Goal: Task Accomplishment & Management: Manage account settings

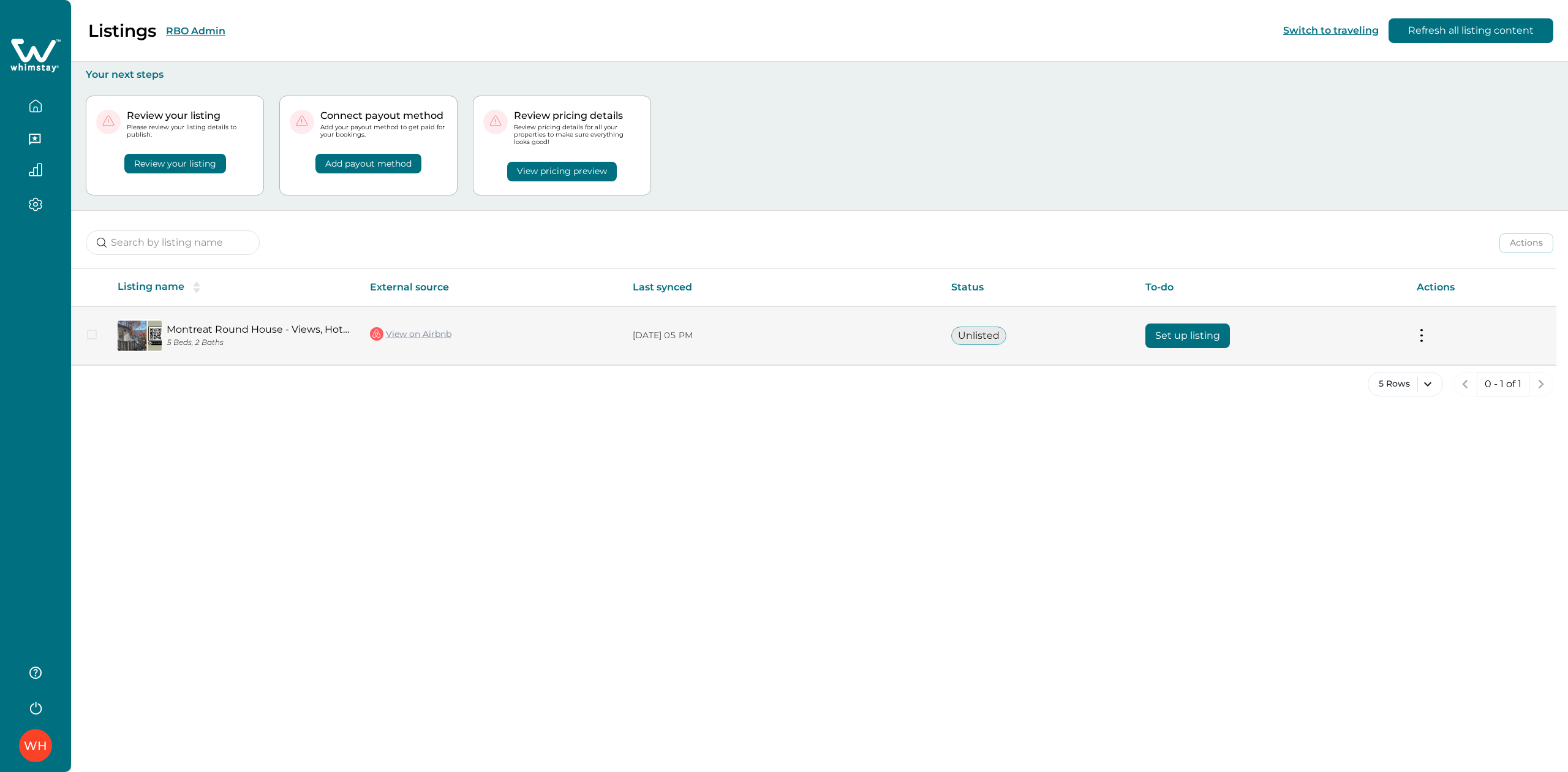
click at [1191, 327] on button "Set up listing" at bounding box center [1187, 336] width 84 height 25
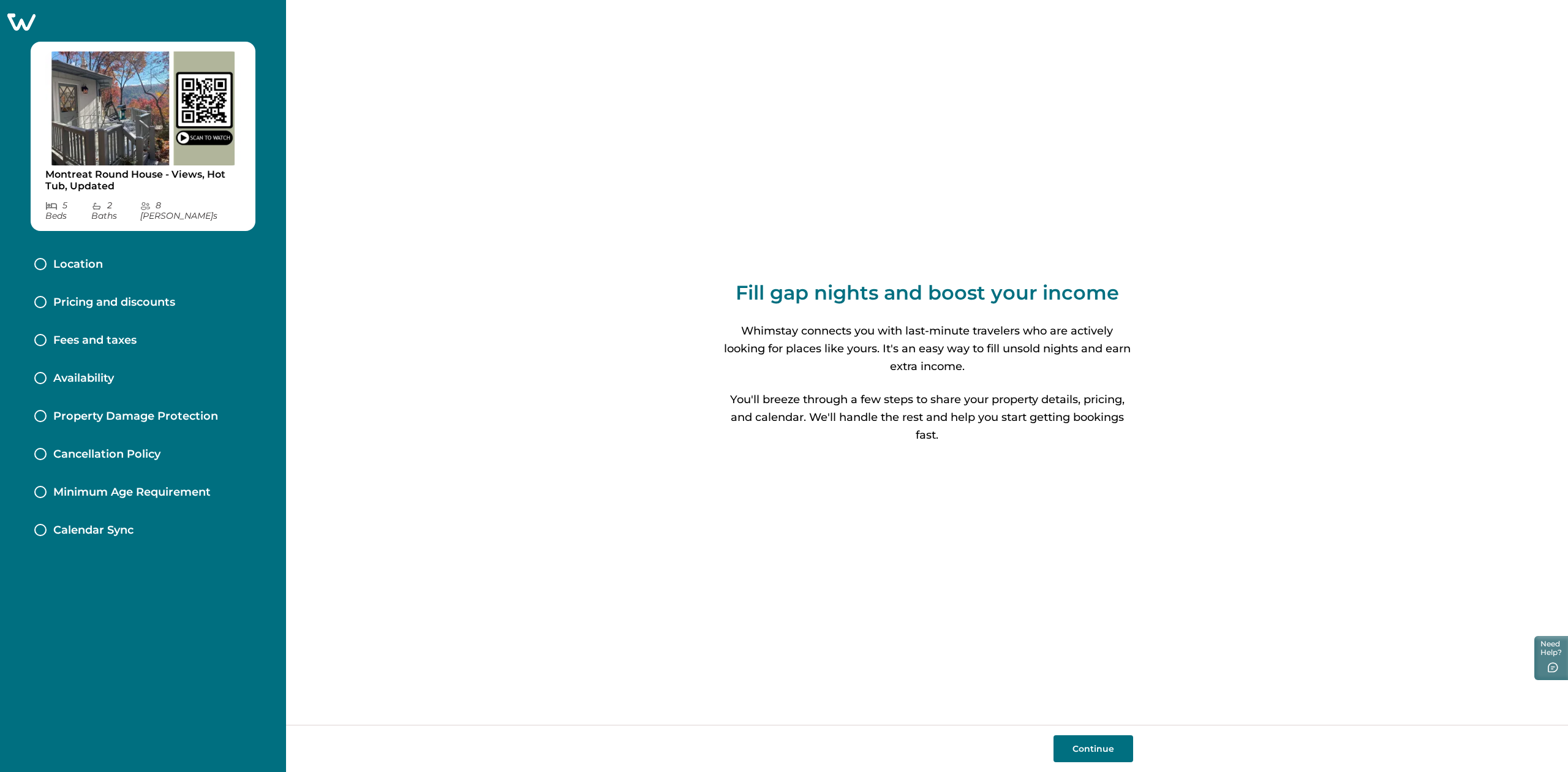
click at [110, 295] on p "Pricing and discounts" at bounding box center [114, 302] width 122 height 13
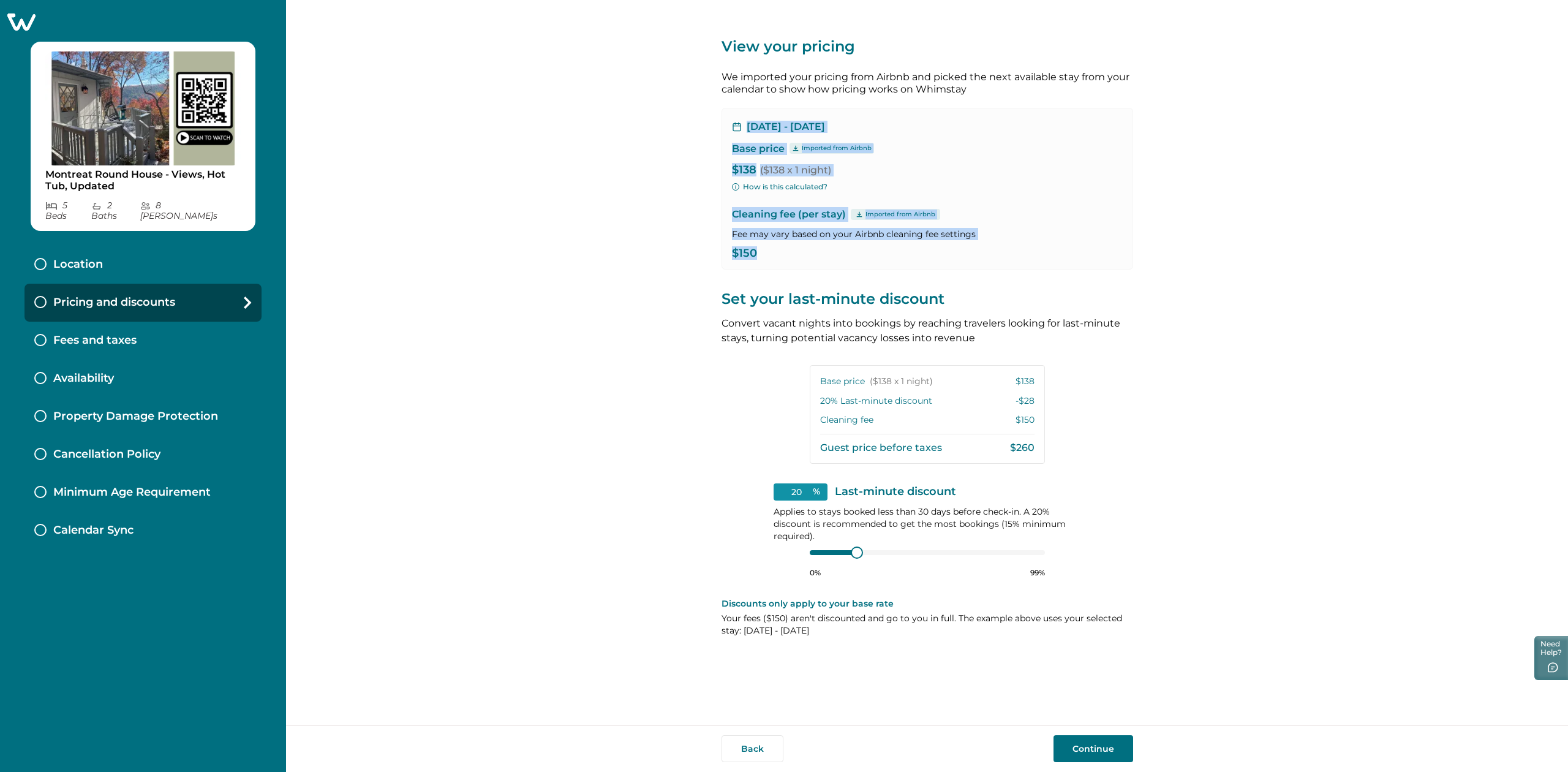
drag, startPoint x: 714, startPoint y: 114, endPoint x: 1054, endPoint y: 244, distance: 364.0
click at [1054, 244] on div "View your pricing We imported your pricing from Airbnb and picked the next avai…" at bounding box center [926, 362] width 1282 height 725
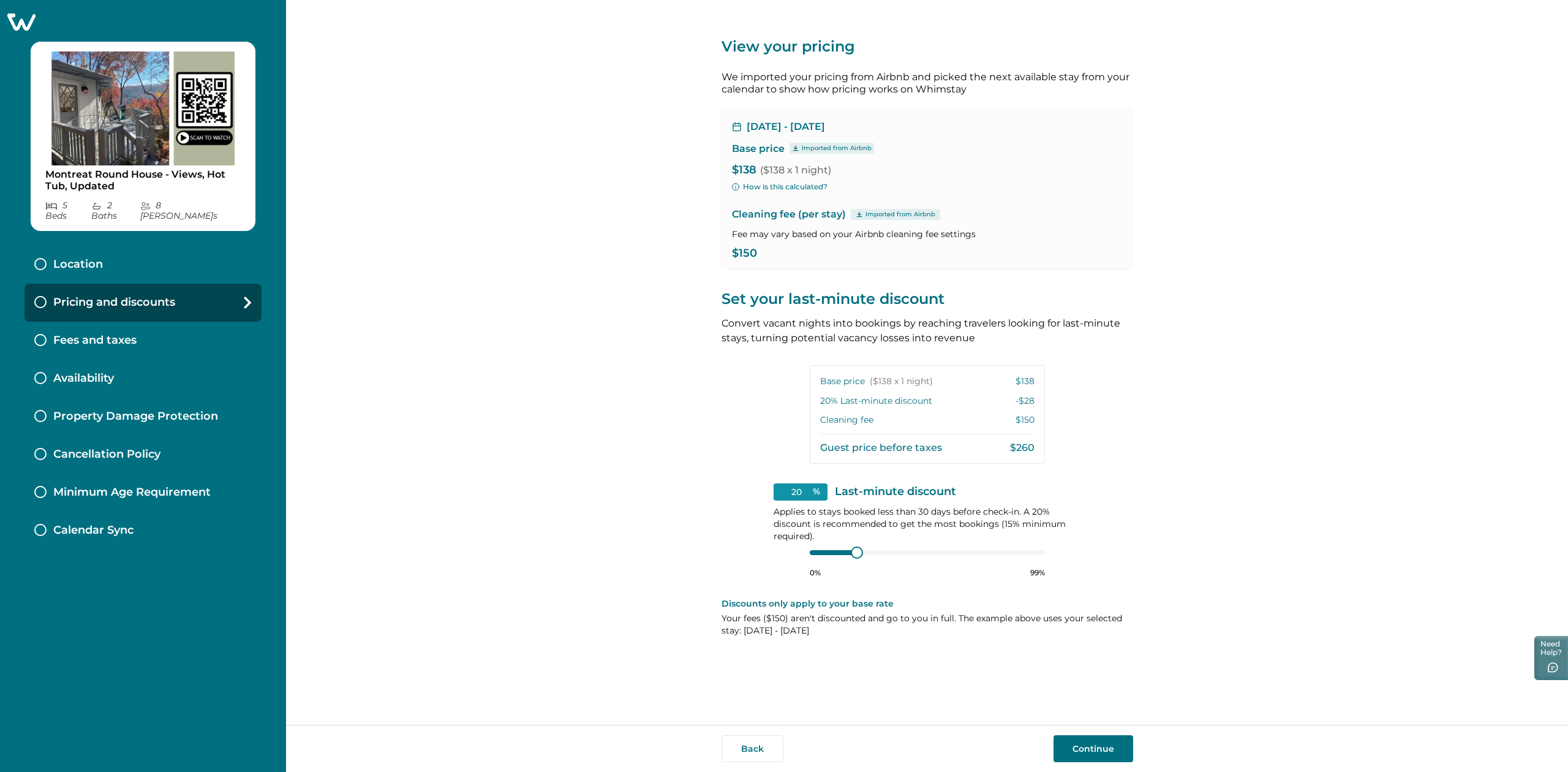
click at [1216, 311] on div "View your pricing We imported your pricing from Airbnb and picked the next avai…" at bounding box center [926, 362] width 1282 height 725
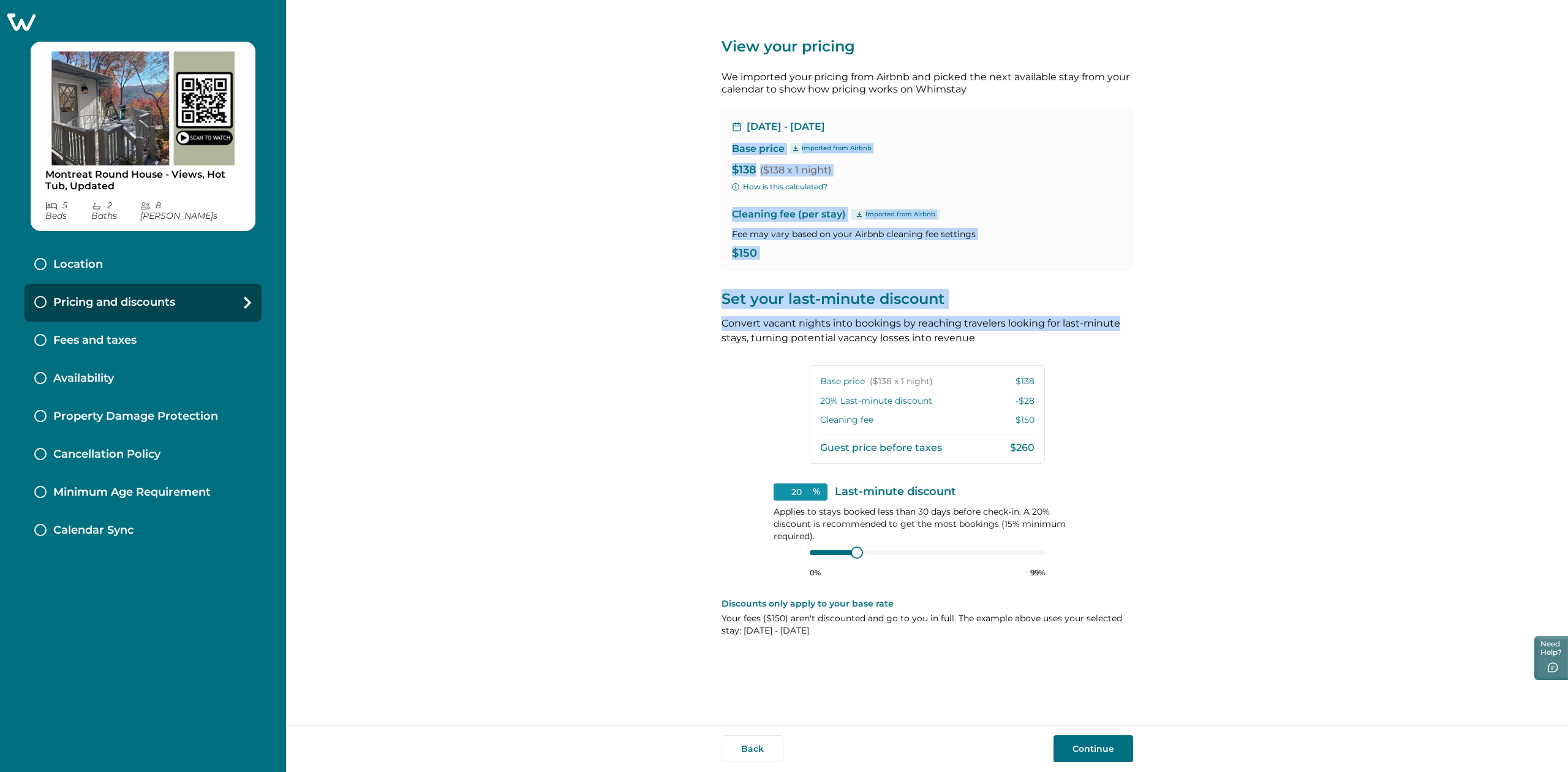
drag, startPoint x: 692, startPoint y: 138, endPoint x: 1203, endPoint y: 321, distance: 542.8
click at [1203, 321] on div "View your pricing We imported your pricing from Airbnb and picked the next avai…" at bounding box center [926, 362] width 1282 height 725
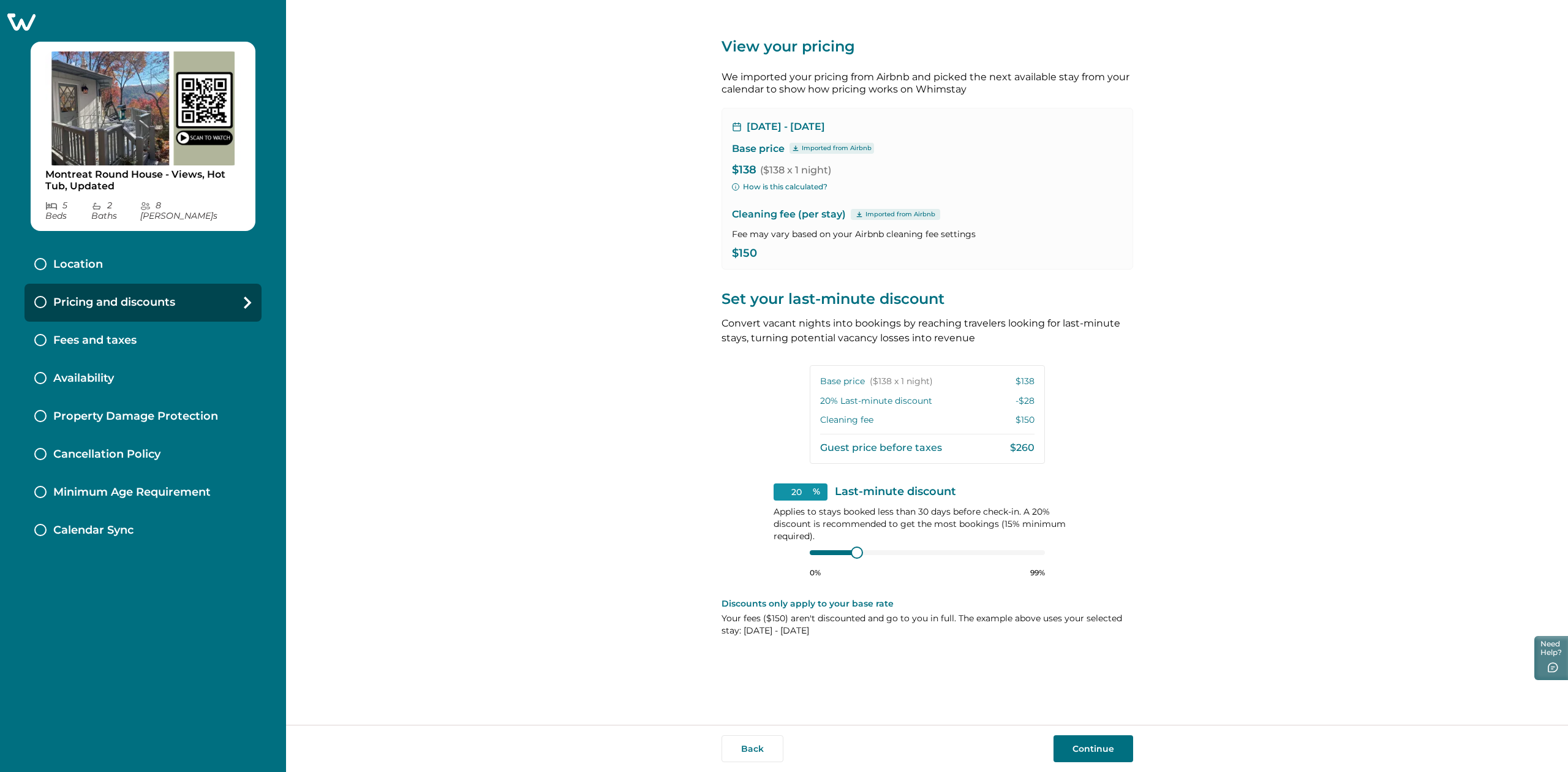
click at [658, 435] on div "View your pricing We imported your pricing from Airbnb and picked the next avai…" at bounding box center [926, 362] width 1282 height 725
click at [474, 157] on div "View your pricing We imported your pricing from Airbnb and picked the next avai…" at bounding box center [926, 362] width 1282 height 725
click at [35, 26] on icon at bounding box center [21, 21] width 28 height 17
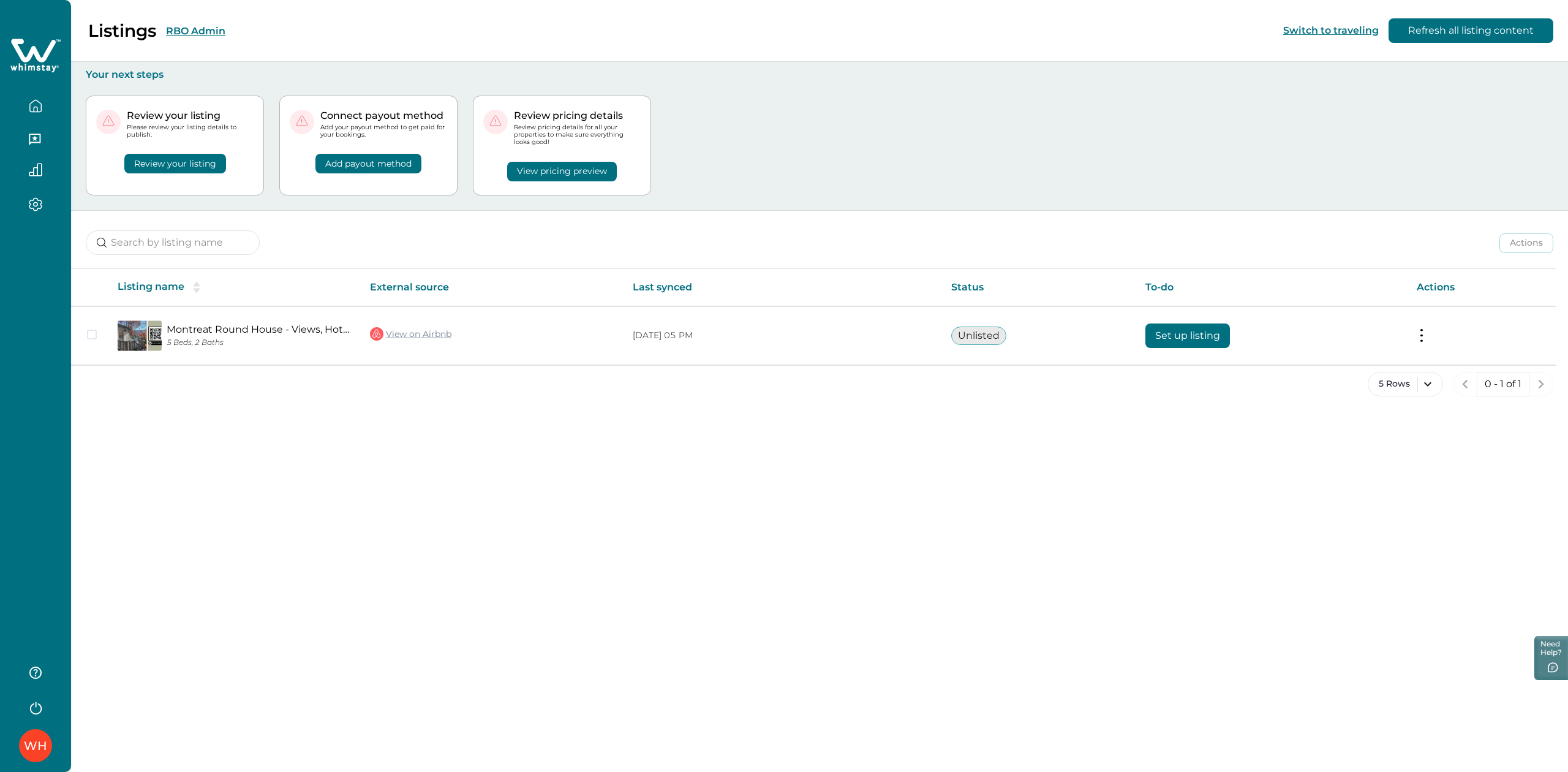
click at [180, 29] on button "RBO Admin" at bounding box center [195, 30] width 59 height 12
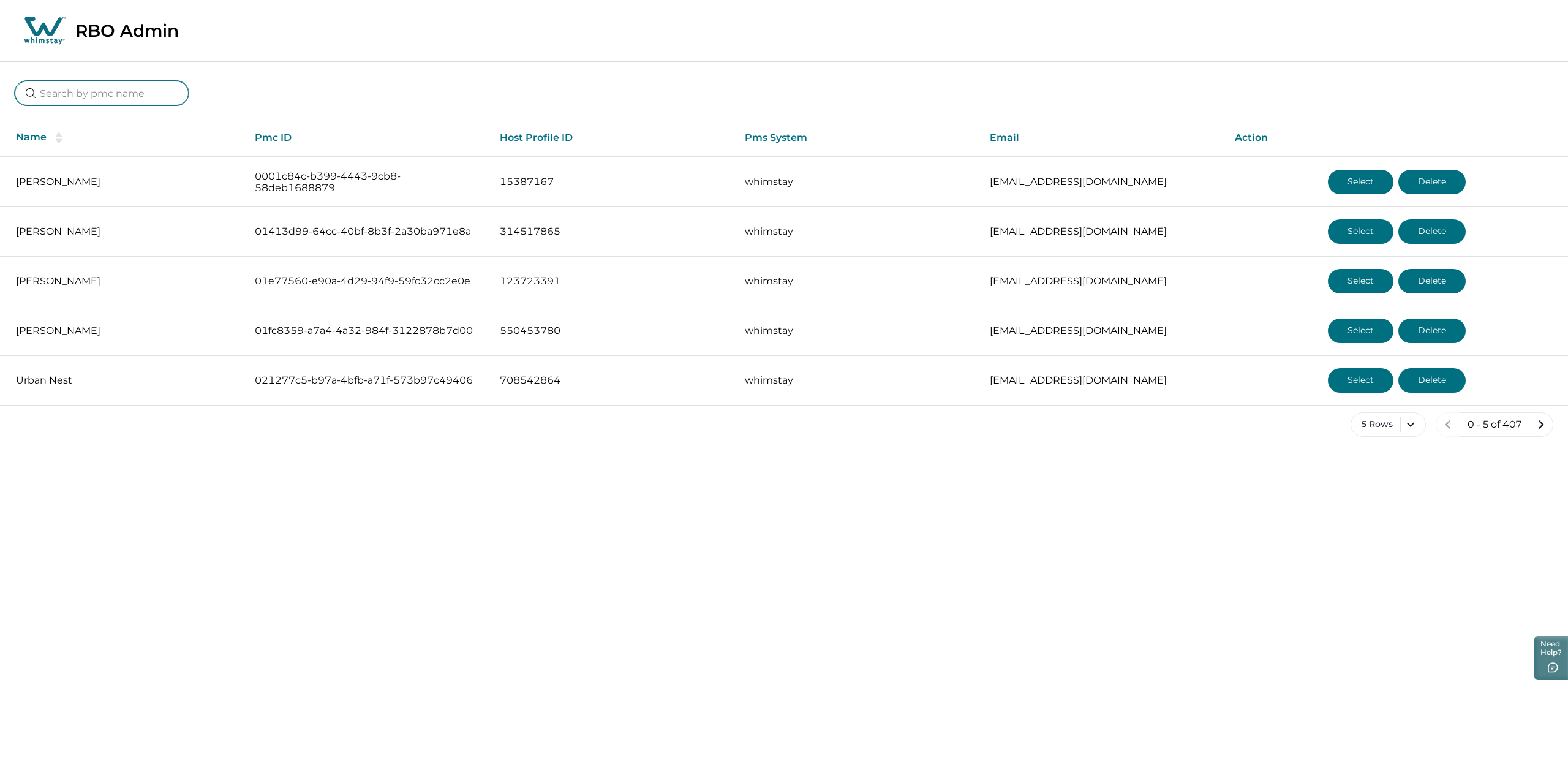
click at [50, 93] on input at bounding box center [102, 93] width 174 height 25
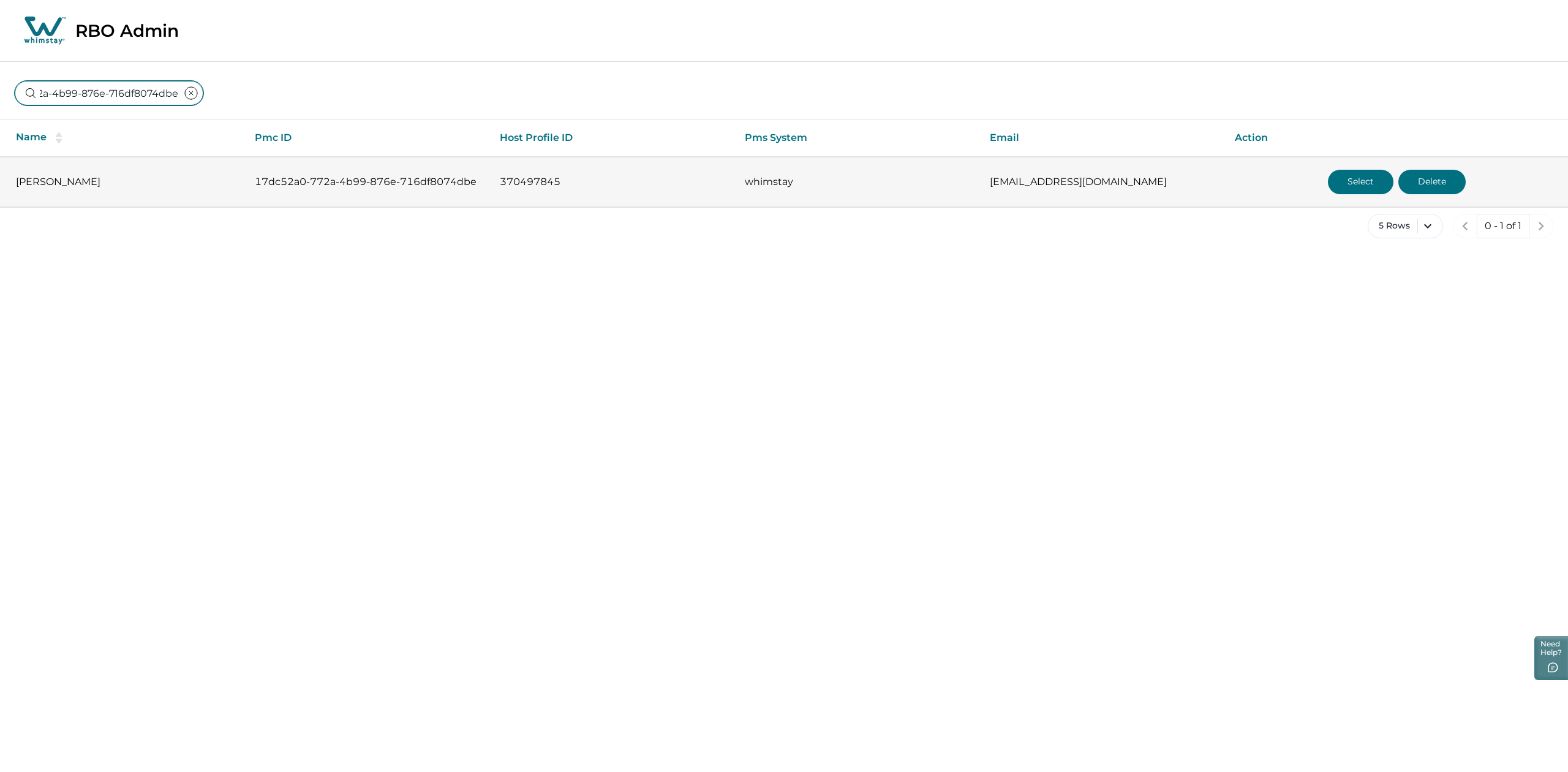
type input "17dc52a0-772a-4b99-876e-716df8074dbe"
click at [1358, 170] on button "Select" at bounding box center [1360, 182] width 66 height 25
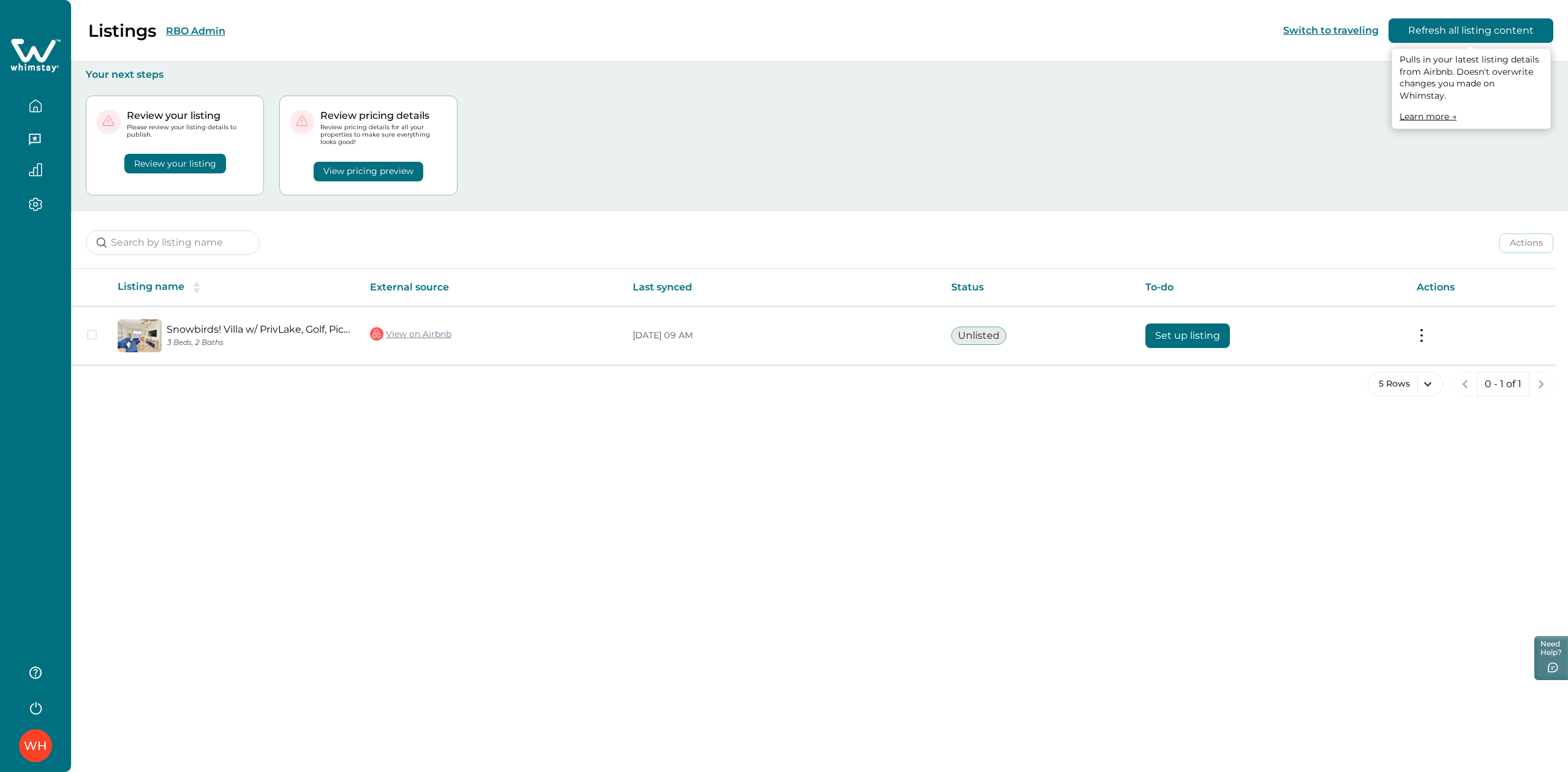
click at [1408, 33] on button "Refresh all listing content" at bounding box center [1470, 31] width 165 height 25
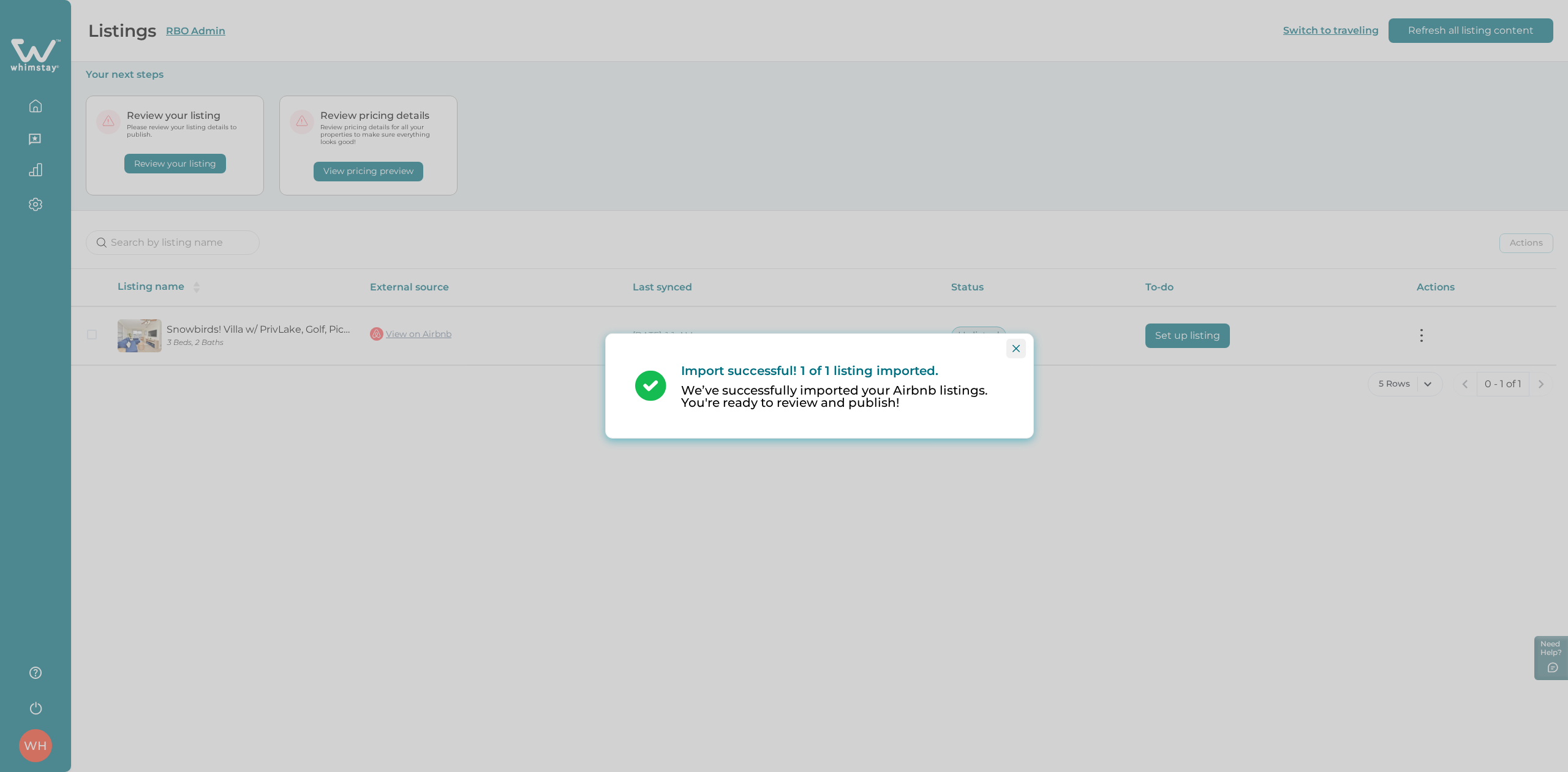
click at [1009, 351] on button "Close" at bounding box center [1015, 349] width 20 height 20
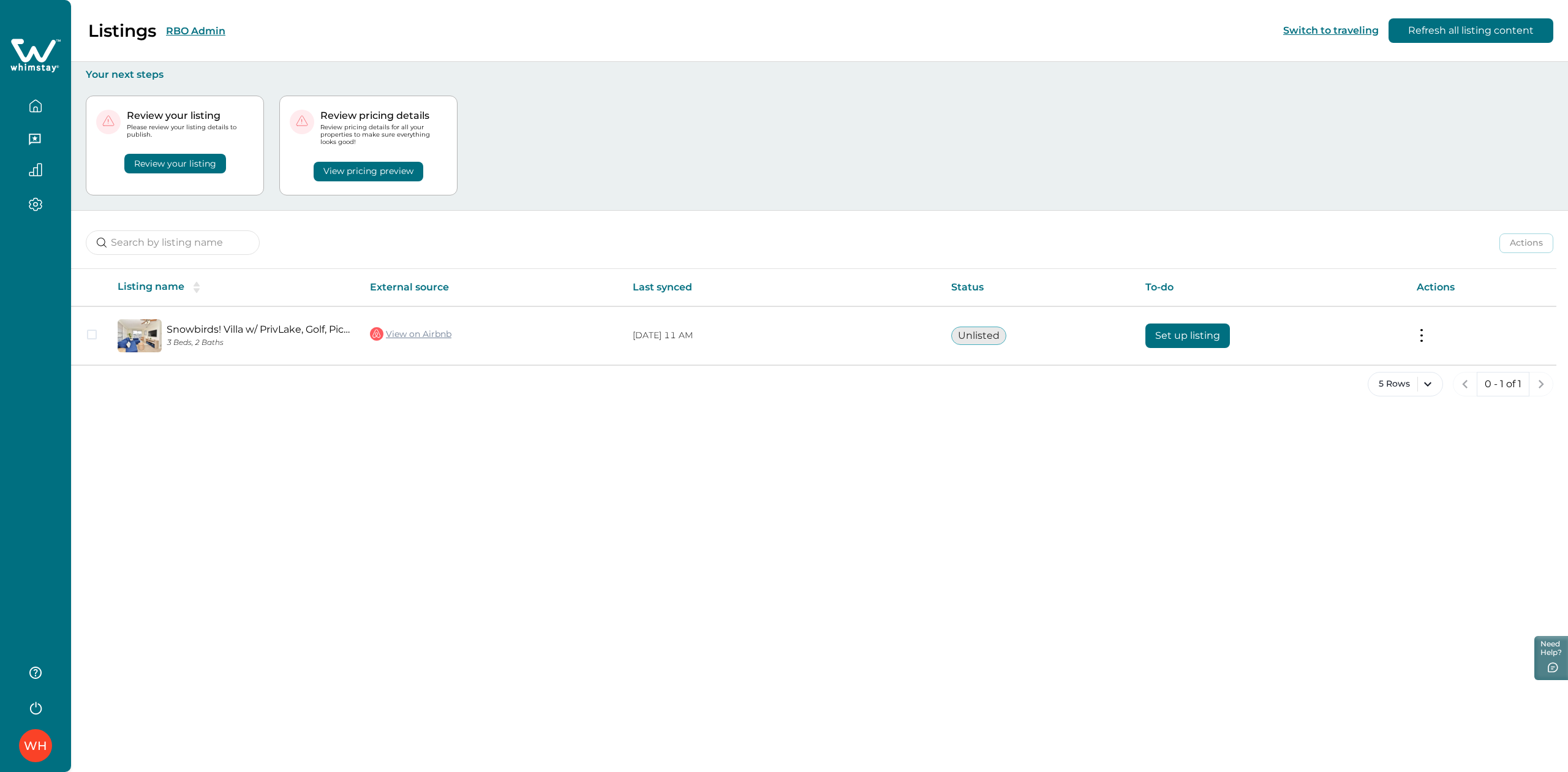
click at [173, 31] on button "RBO Admin" at bounding box center [195, 30] width 59 height 12
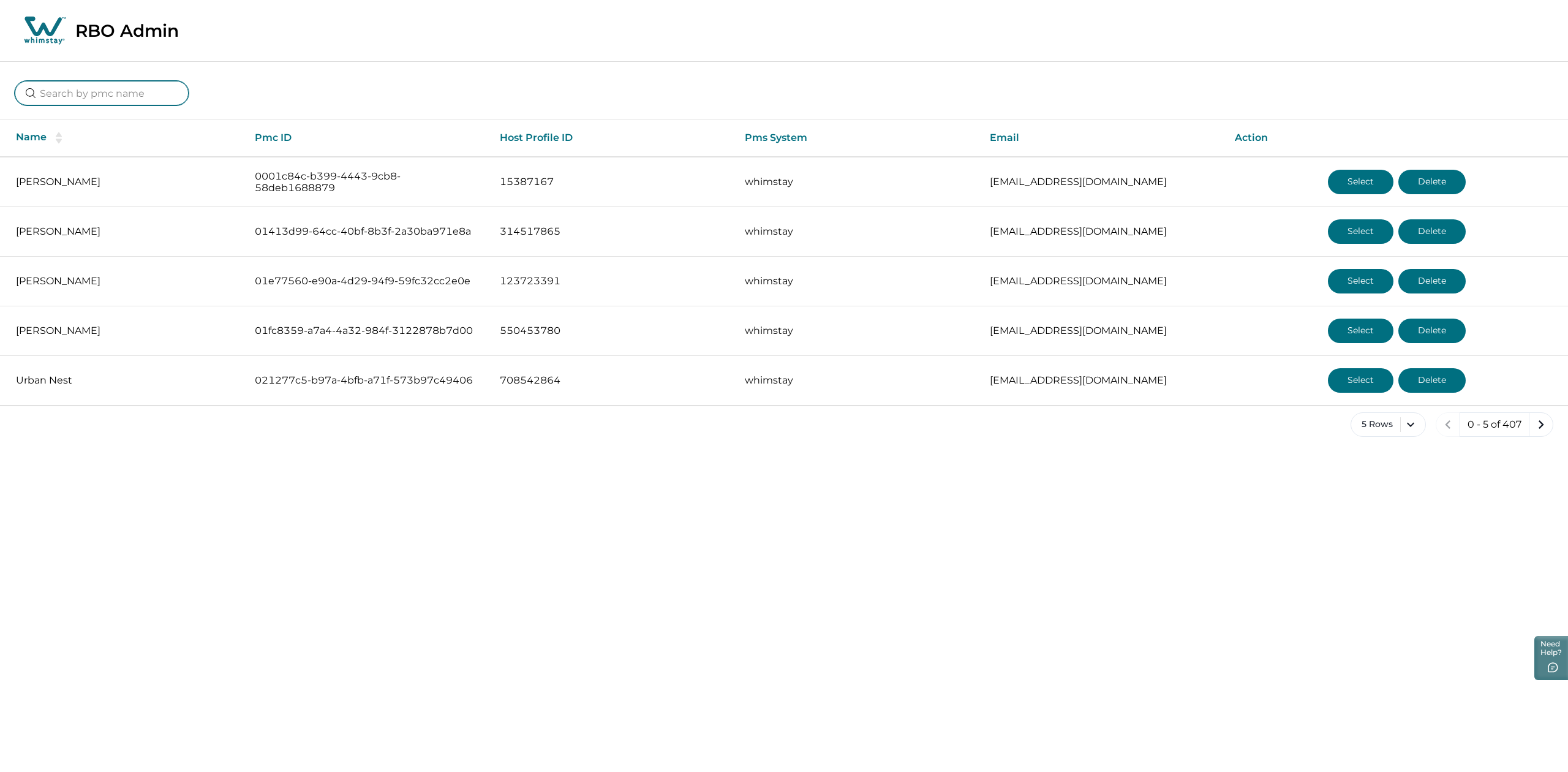
click at [147, 88] on input at bounding box center [102, 93] width 174 height 25
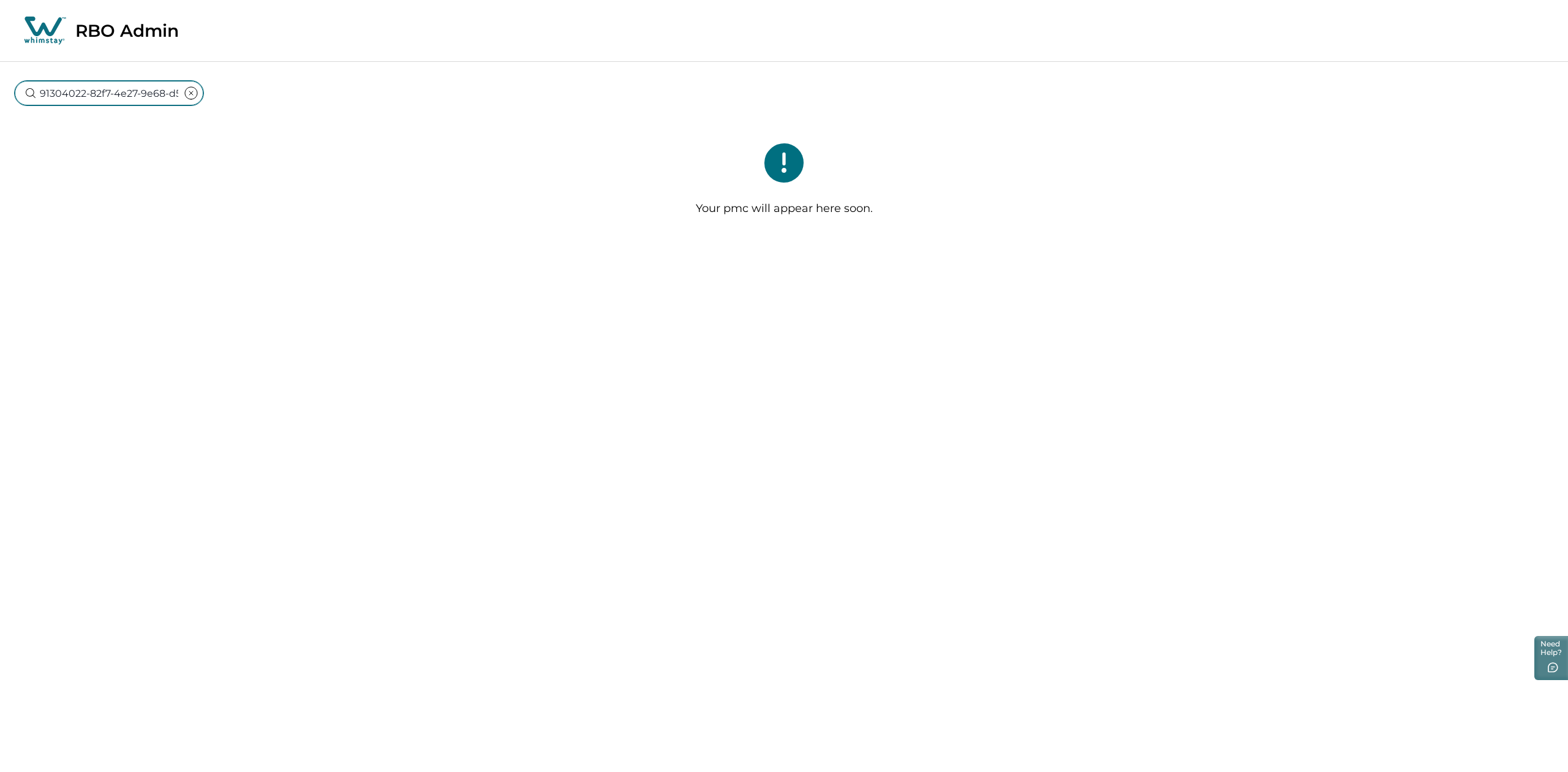
click at [145, 97] on input "91304022-82f7-4e27-9e68-d5db77681845" at bounding box center [109, 93] width 189 height 25
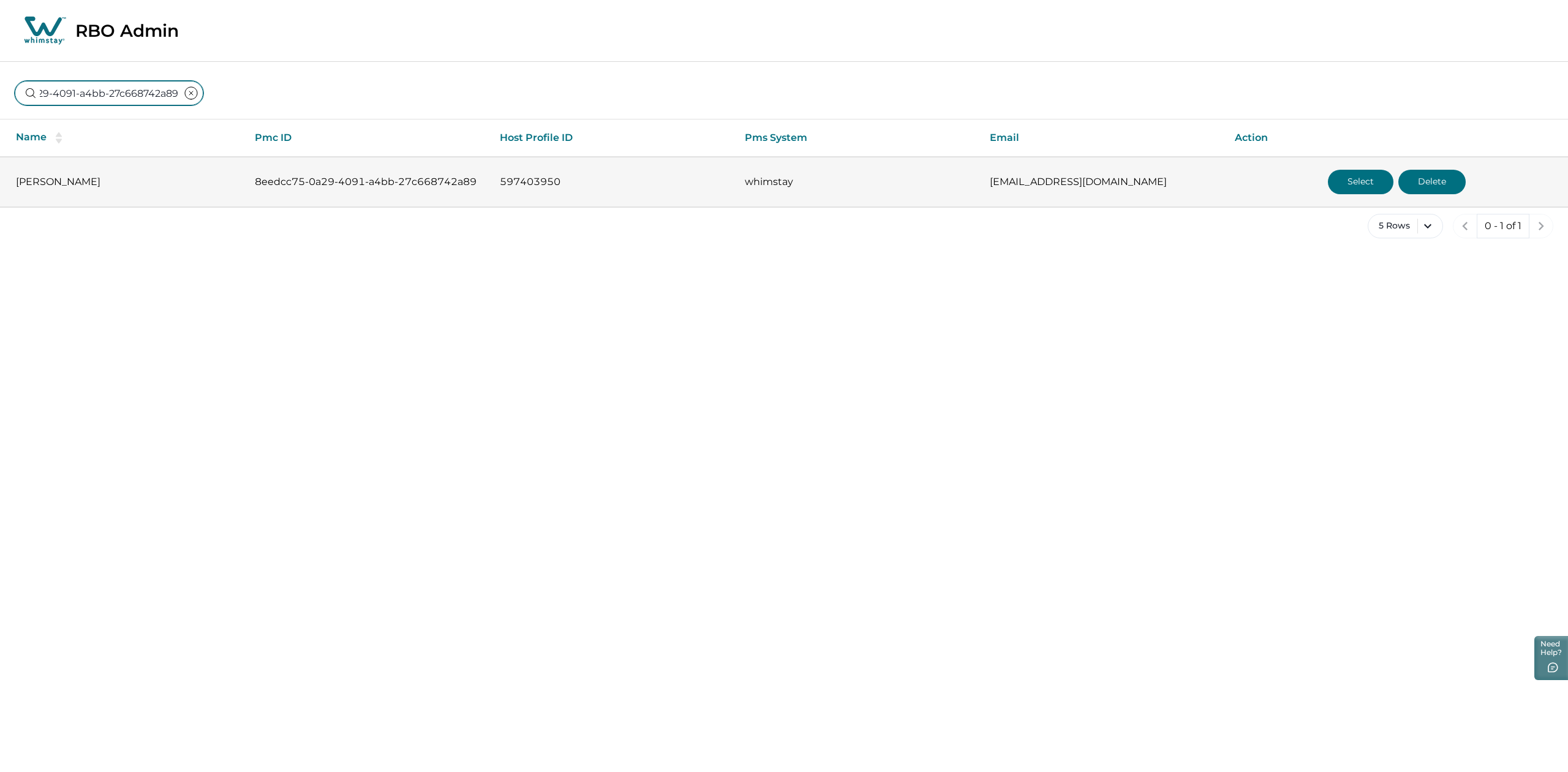
type input "8eedcc75-0a29-4091-a4bb-27c668742a89"
click at [1350, 174] on button "Select" at bounding box center [1360, 182] width 66 height 25
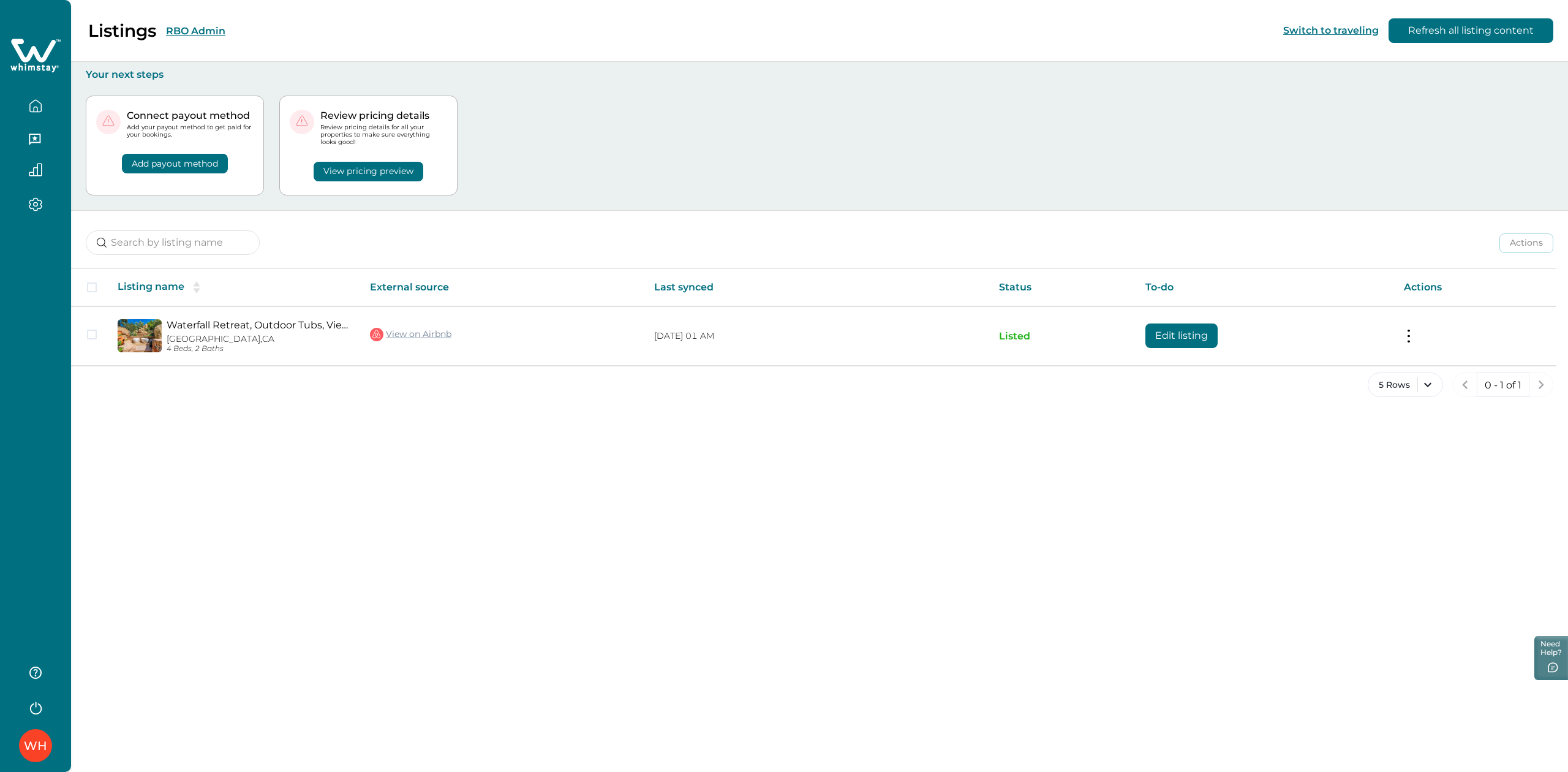
click at [194, 25] on button "RBO Admin" at bounding box center [195, 30] width 59 height 12
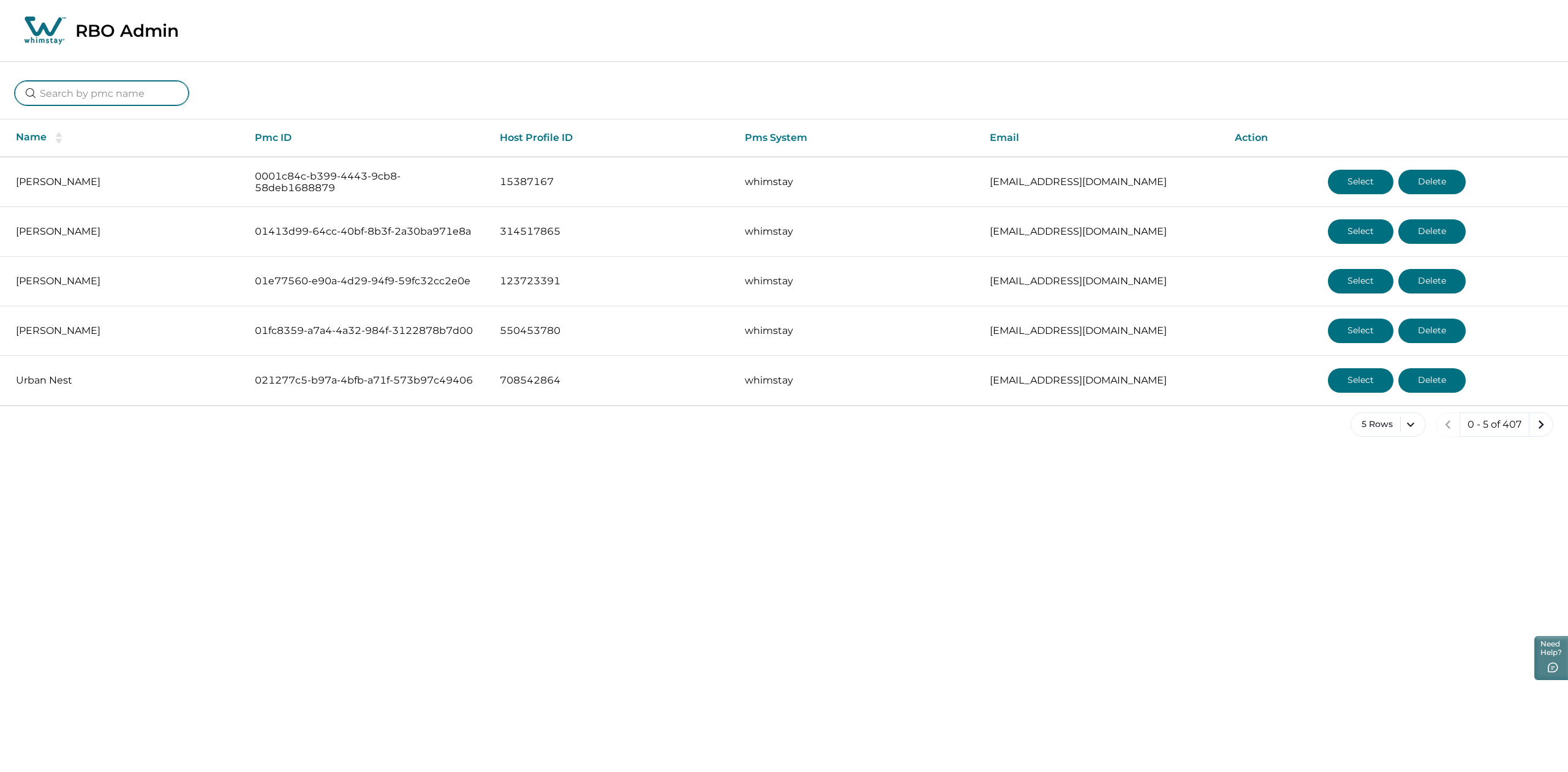
click at [102, 90] on input at bounding box center [102, 93] width 174 height 25
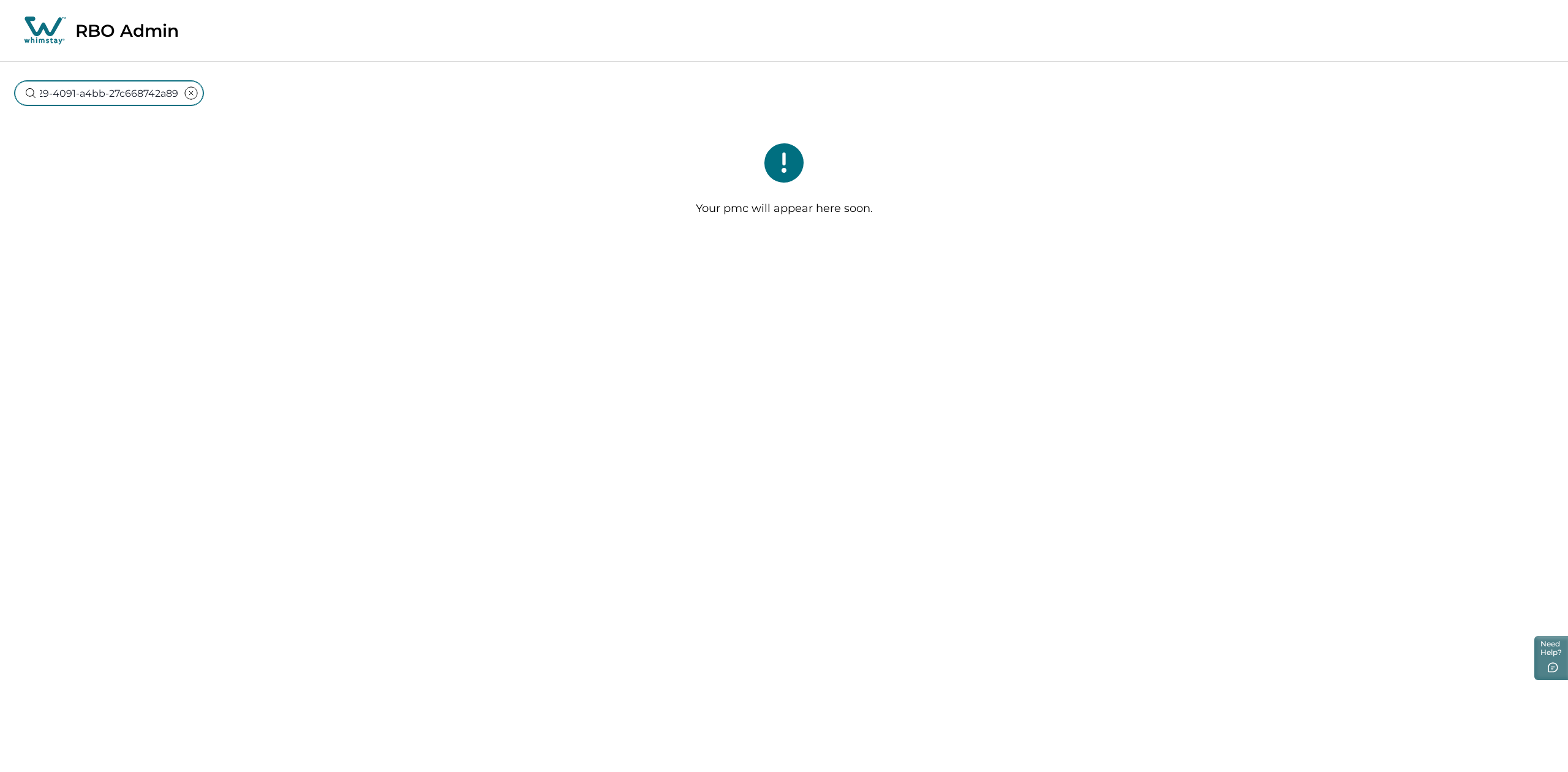
type input "8eedcc75-0a29-4091-a4bb-27c668742a89"
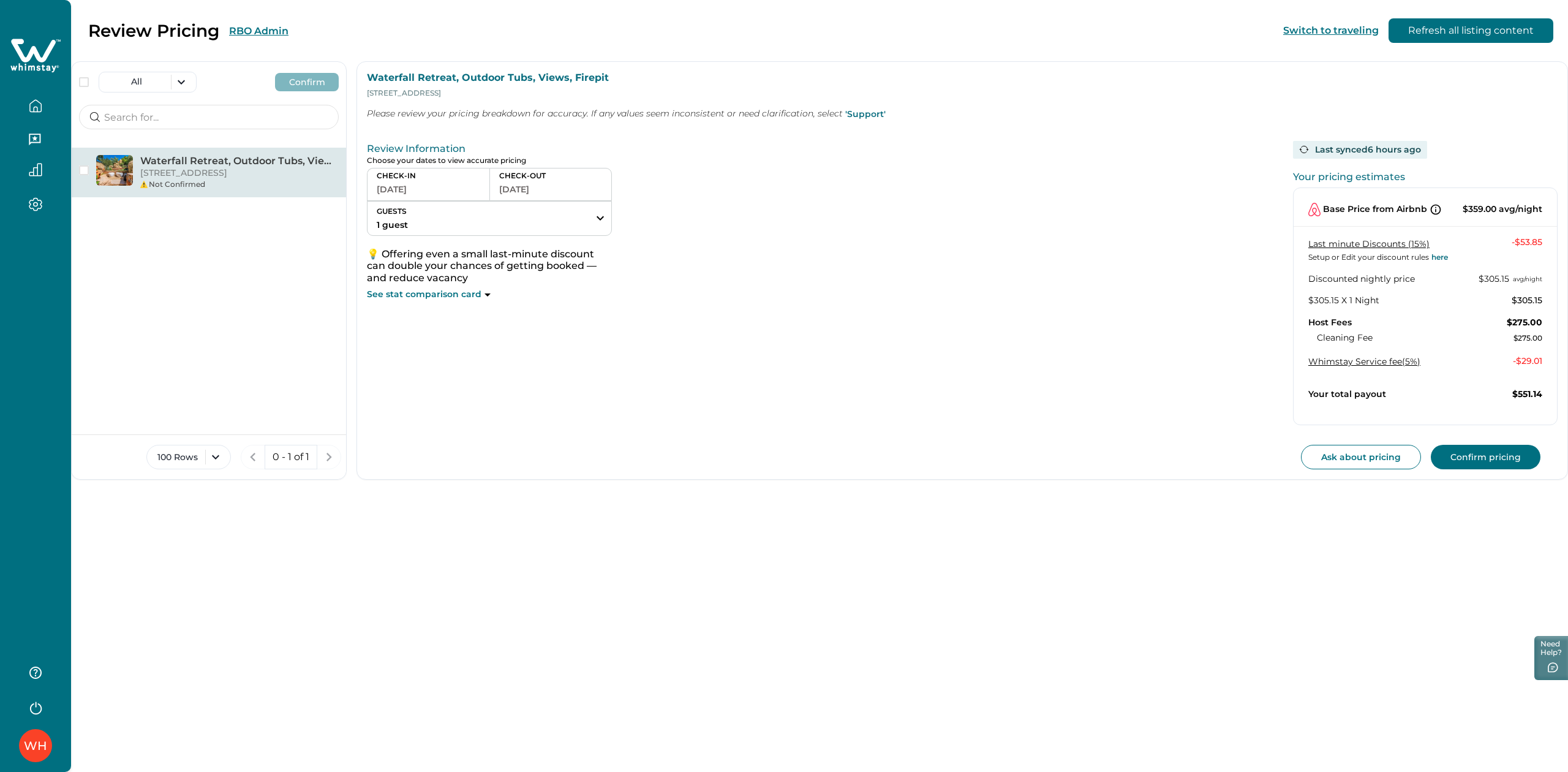
click at [35, 108] on icon "button" at bounding box center [35, 109] width 4 height 5
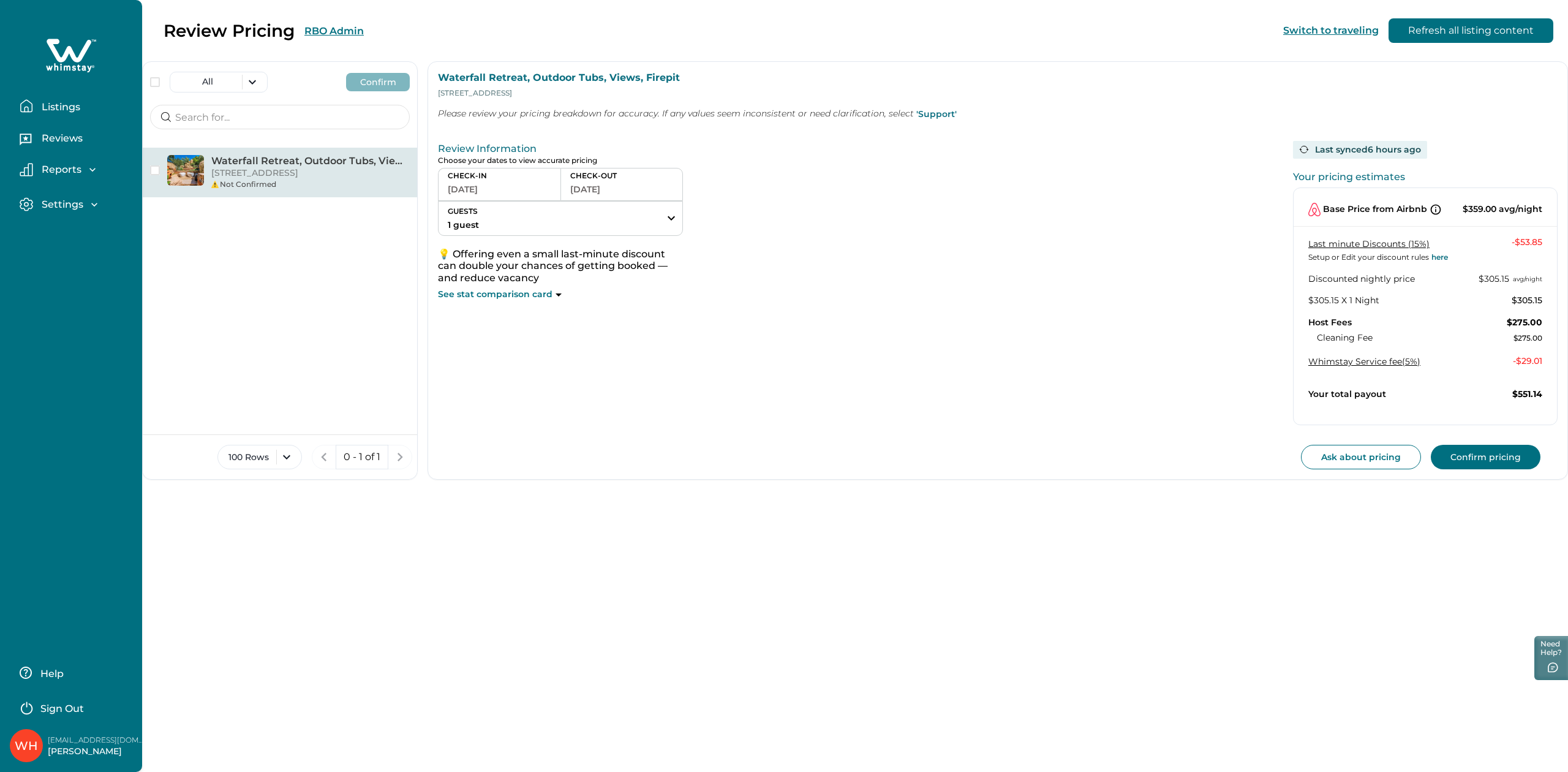
click at [71, 110] on p "Listings" at bounding box center [59, 107] width 43 height 12
